Goal: Use online tool/utility: Use online tool/utility

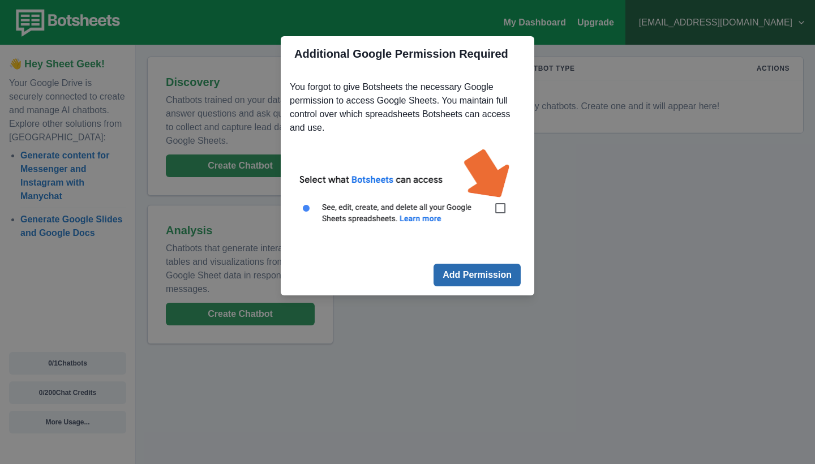
click at [475, 279] on button "Add Permission" at bounding box center [476, 275] width 87 height 23
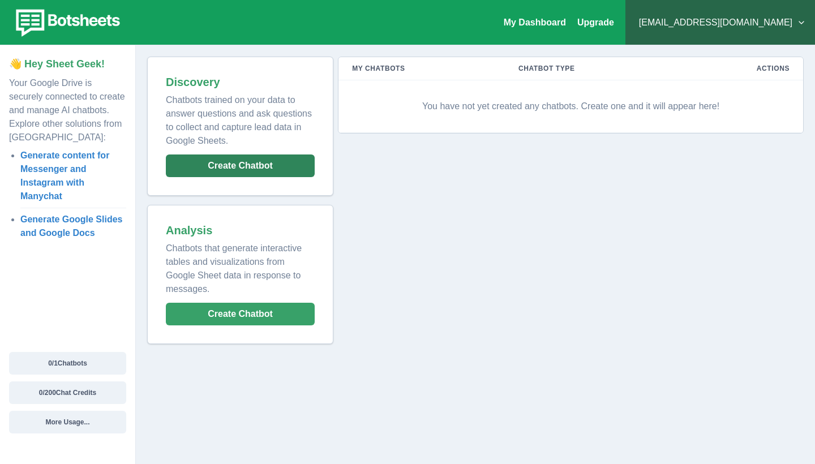
click at [273, 171] on button "Create Chatbot" at bounding box center [240, 165] width 149 height 23
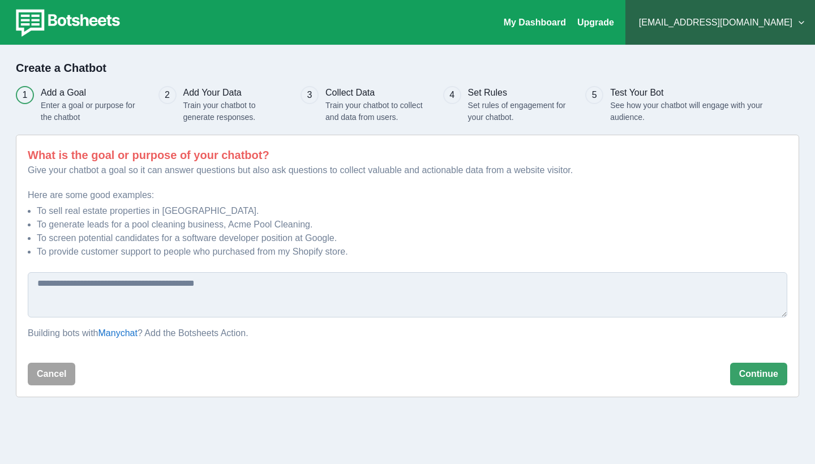
click at [180, 287] on textarea at bounding box center [407, 294] width 759 height 45
